Goal: Manage account settings

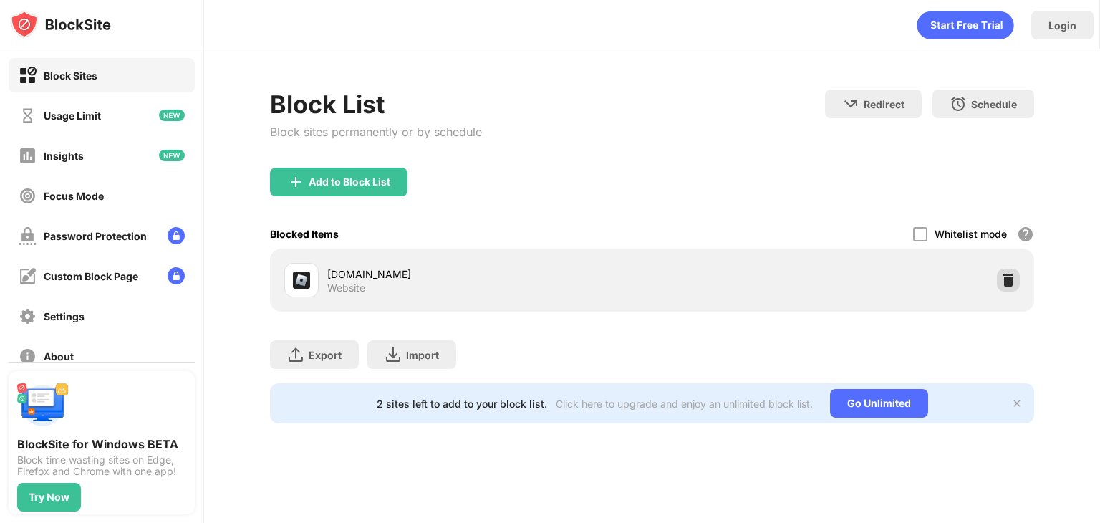
click at [1000, 273] on div at bounding box center [1008, 280] width 23 height 23
